Goal: Task Accomplishment & Management: Use online tool/utility

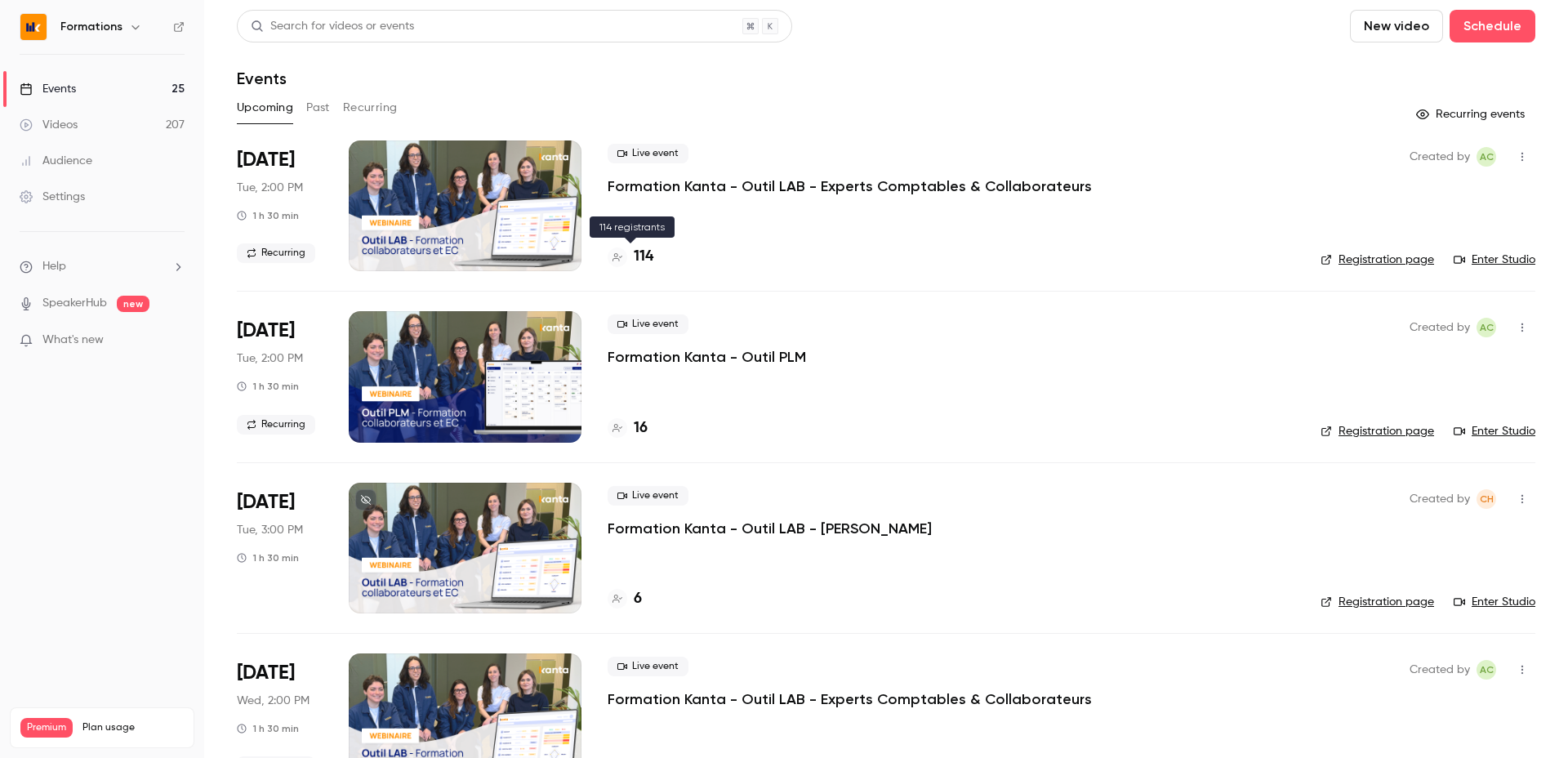
click at [625, 262] on div "114" at bounding box center [631, 257] width 46 height 22
click at [1507, 256] on link "Enter Studio" at bounding box center [1495, 259] width 82 height 16
click at [1412, 262] on link "Registration page" at bounding box center [1377, 259] width 114 height 16
click at [1402, 256] on link "Registration page" at bounding box center [1377, 259] width 114 height 16
click at [1403, 254] on link "Registration page" at bounding box center [1377, 259] width 114 height 16
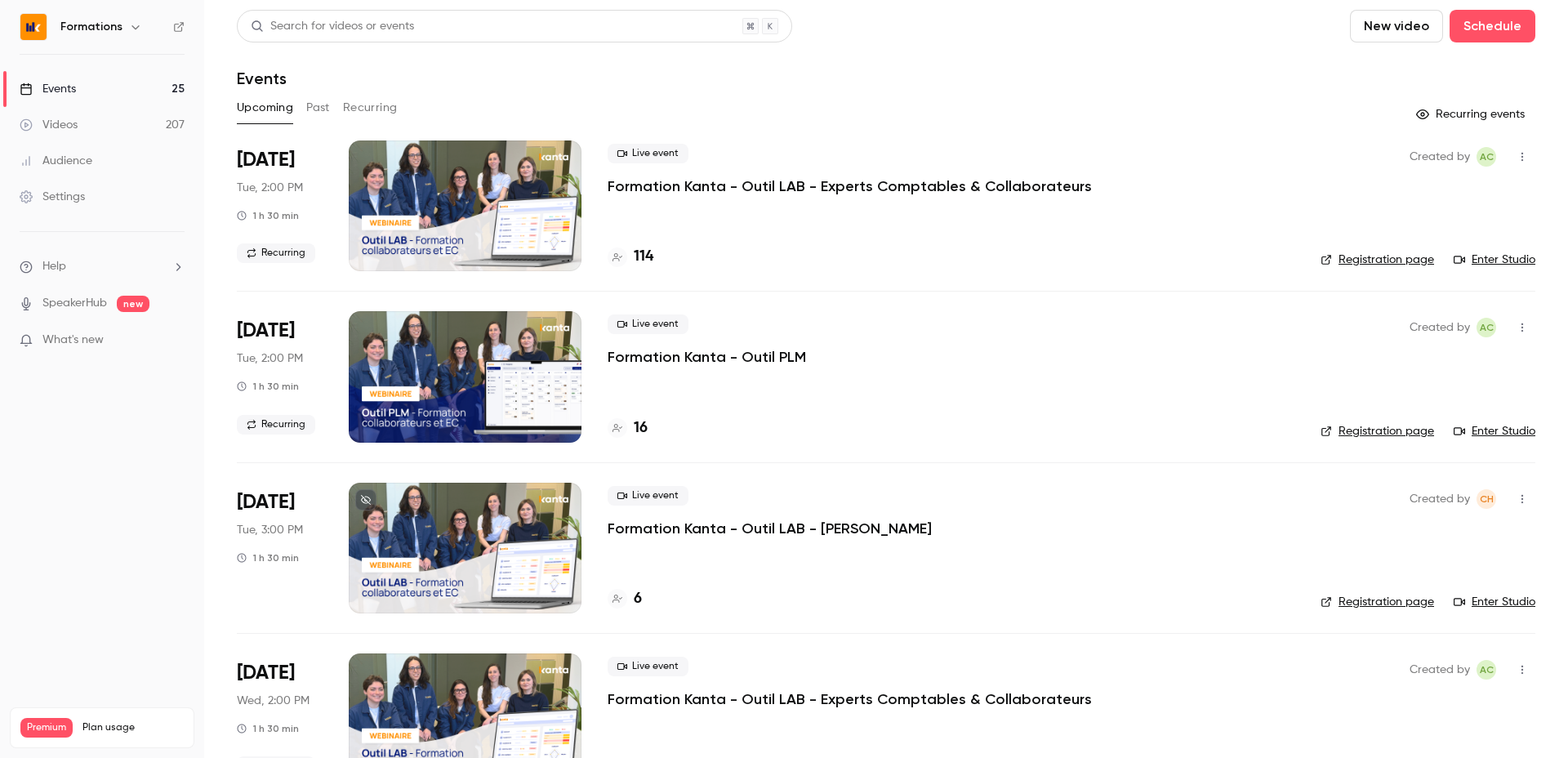
click at [1387, 261] on link "Registration page" at bounding box center [1377, 259] width 114 height 16
click at [1413, 260] on link "Registration page" at bounding box center [1377, 259] width 114 height 16
click at [1412, 269] on div "Created by AC Registration page Enter Studio" at bounding box center [1428, 205] width 214 height 131
click at [1413, 262] on link "Registration page" at bounding box center [1377, 259] width 114 height 16
click at [1400, 256] on link "Registration page" at bounding box center [1377, 259] width 114 height 16
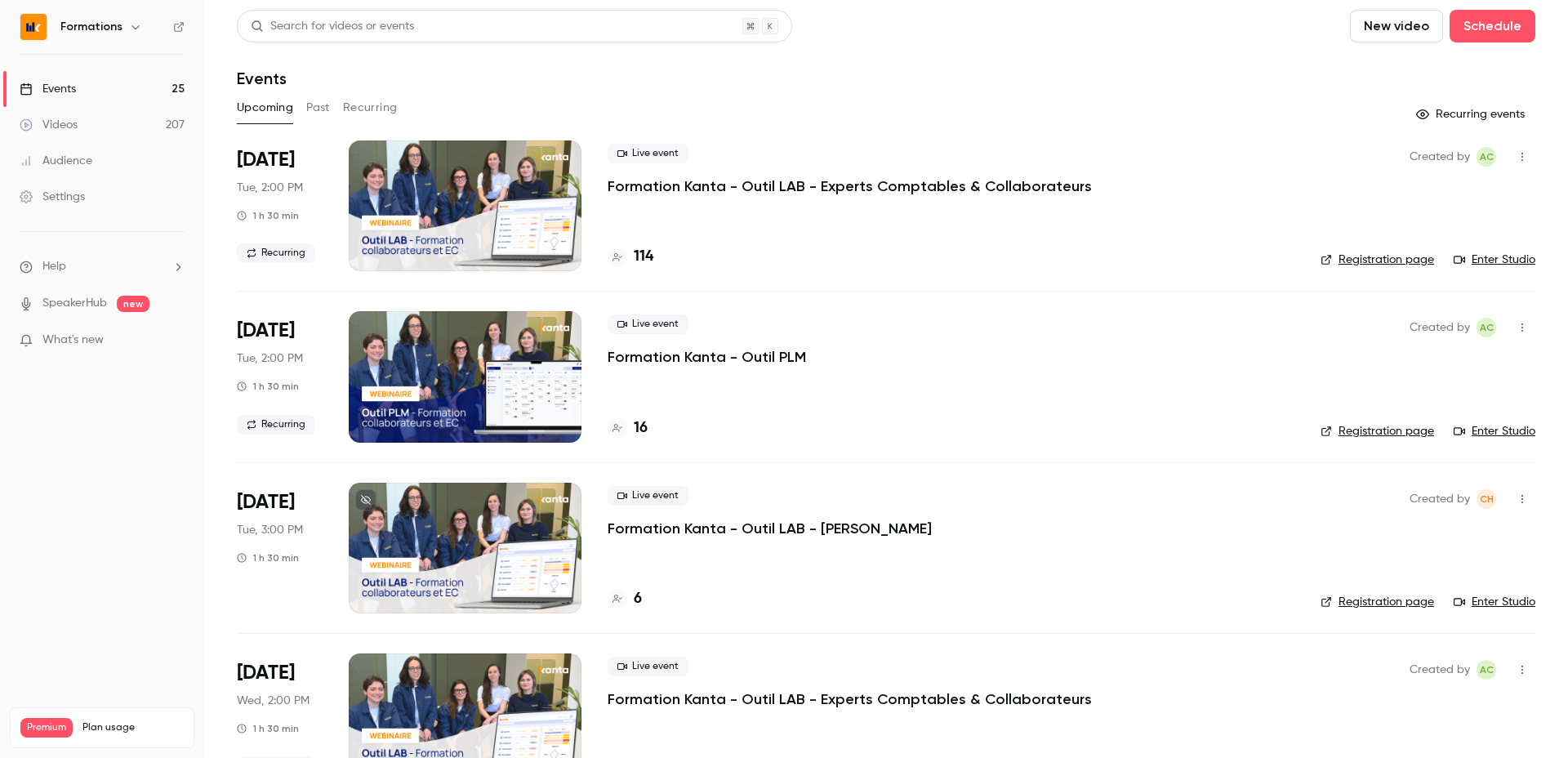
click at [1395, 257] on link "Registration page" at bounding box center [1377, 259] width 114 height 16
click at [1353, 253] on link "Registration page" at bounding box center [1377, 259] width 114 height 16
